Goal: Transaction & Acquisition: Purchase product/service

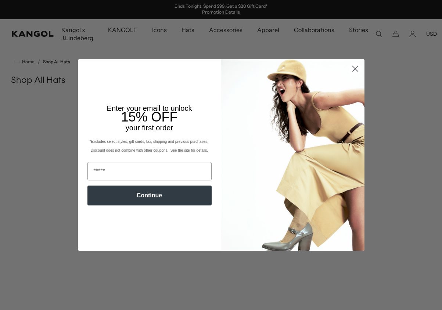
click at [352, 70] on circle "Close dialog" at bounding box center [355, 69] width 12 height 12
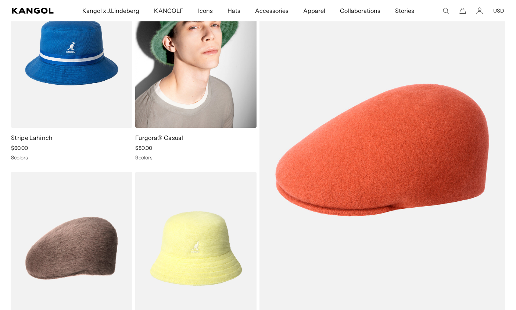
click at [207, 84] on img at bounding box center [195, 51] width 121 height 152
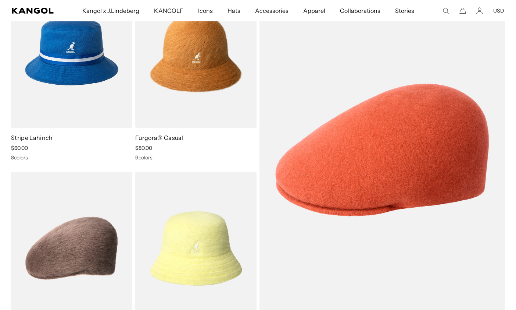
scroll to position [1030, 0]
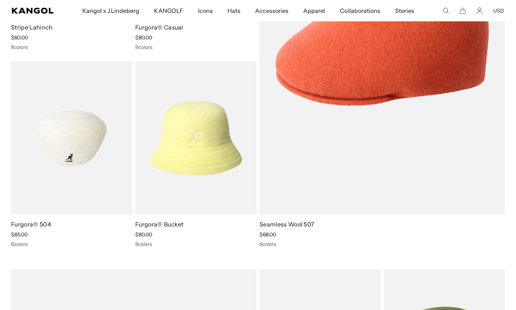
click at [74, 147] on img at bounding box center [71, 137] width 121 height 152
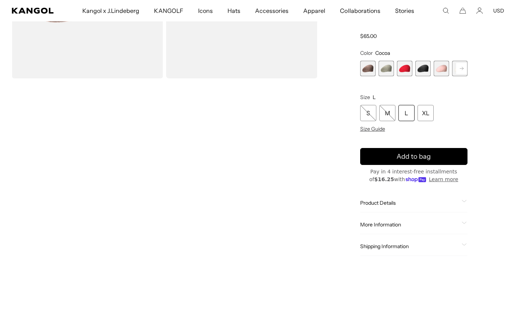
scroll to position [147, 0]
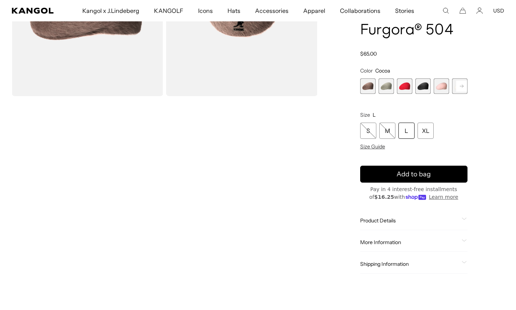
click at [463, 84] on rect at bounding box center [461, 86] width 11 height 11
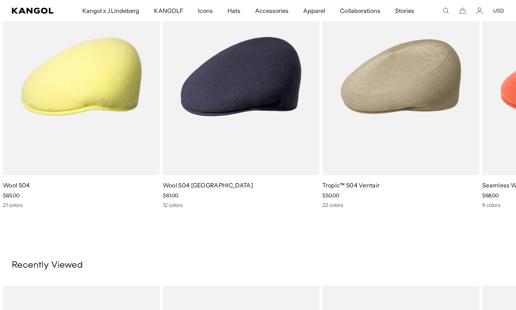
scroll to position [552, 0]
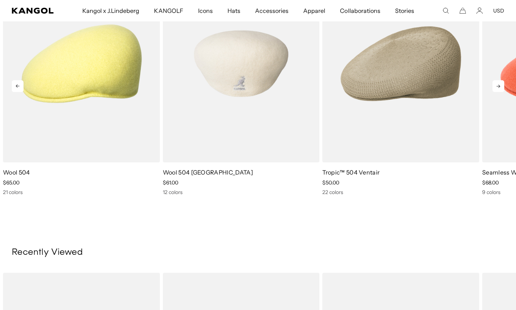
click at [245, 78] on img "2 of 5" at bounding box center [241, 63] width 157 height 197
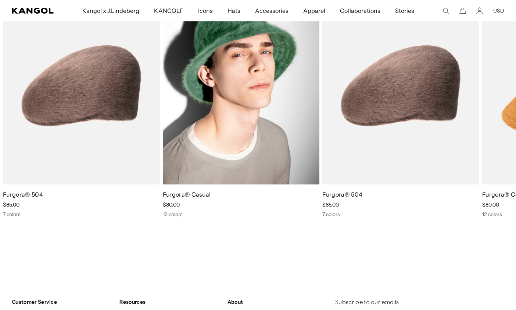
scroll to position [0, 152]
click at [259, 106] on img "2 of 2" at bounding box center [241, 85] width 157 height 197
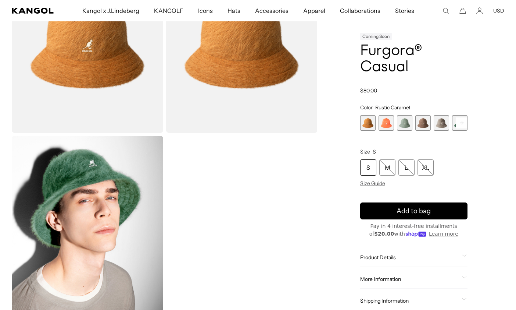
scroll to position [110, 0]
